Goal: Entertainment & Leisure: Consume media (video, audio)

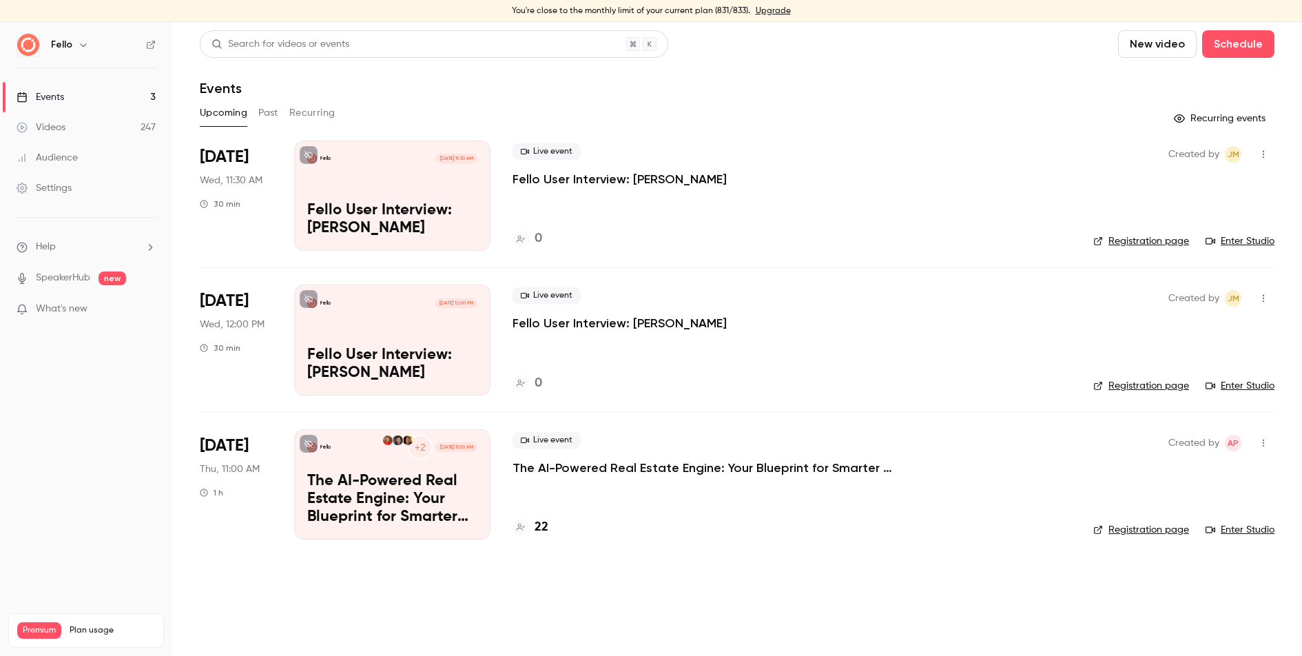
click at [105, 129] on link "Videos 247" at bounding box center [86, 127] width 172 height 30
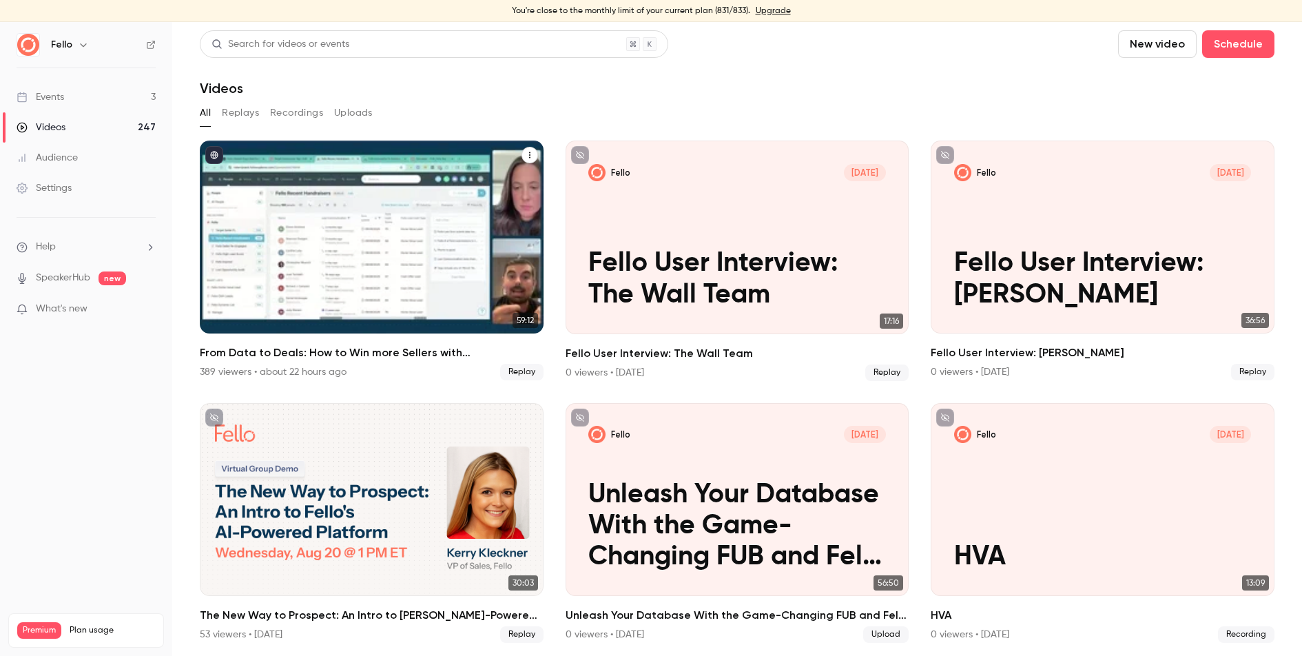
click at [345, 349] on h2 "From Data to Deals: How to Win more Sellers with [PERSON_NAME] + Follow Up Boss" at bounding box center [372, 352] width 344 height 17
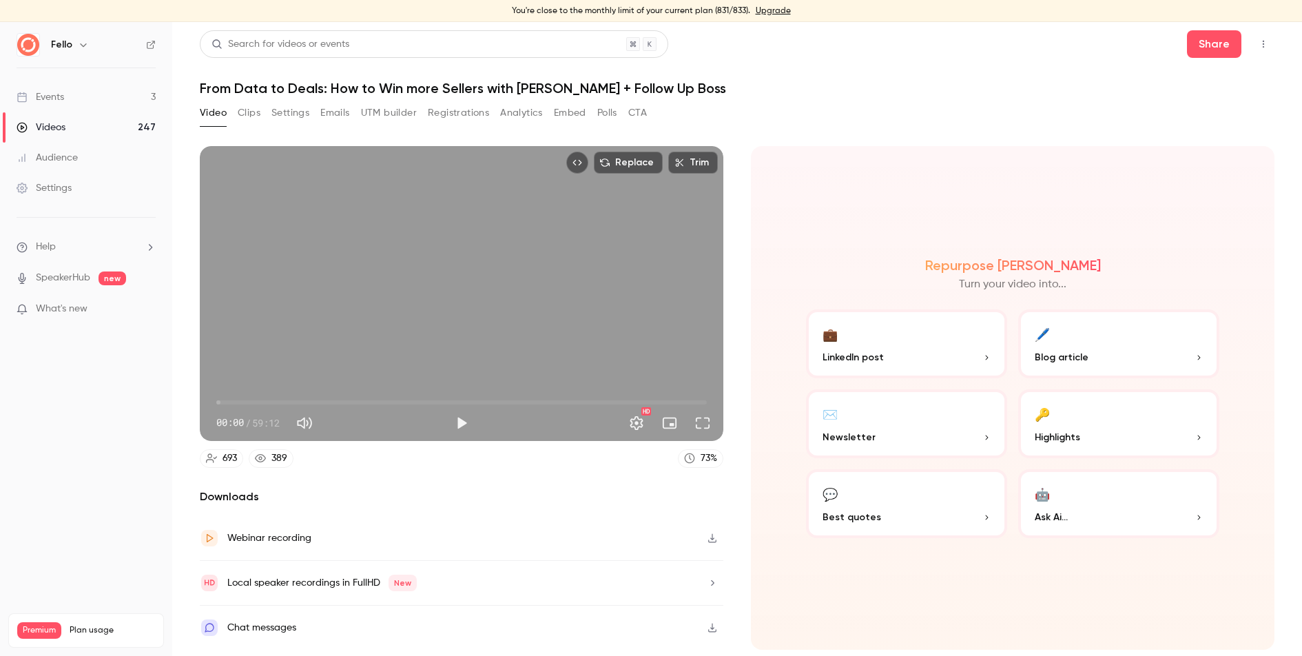
click at [432, 630] on div "Chat messages" at bounding box center [461, 627] width 523 height 44
